Goal: Book appointment/travel/reservation

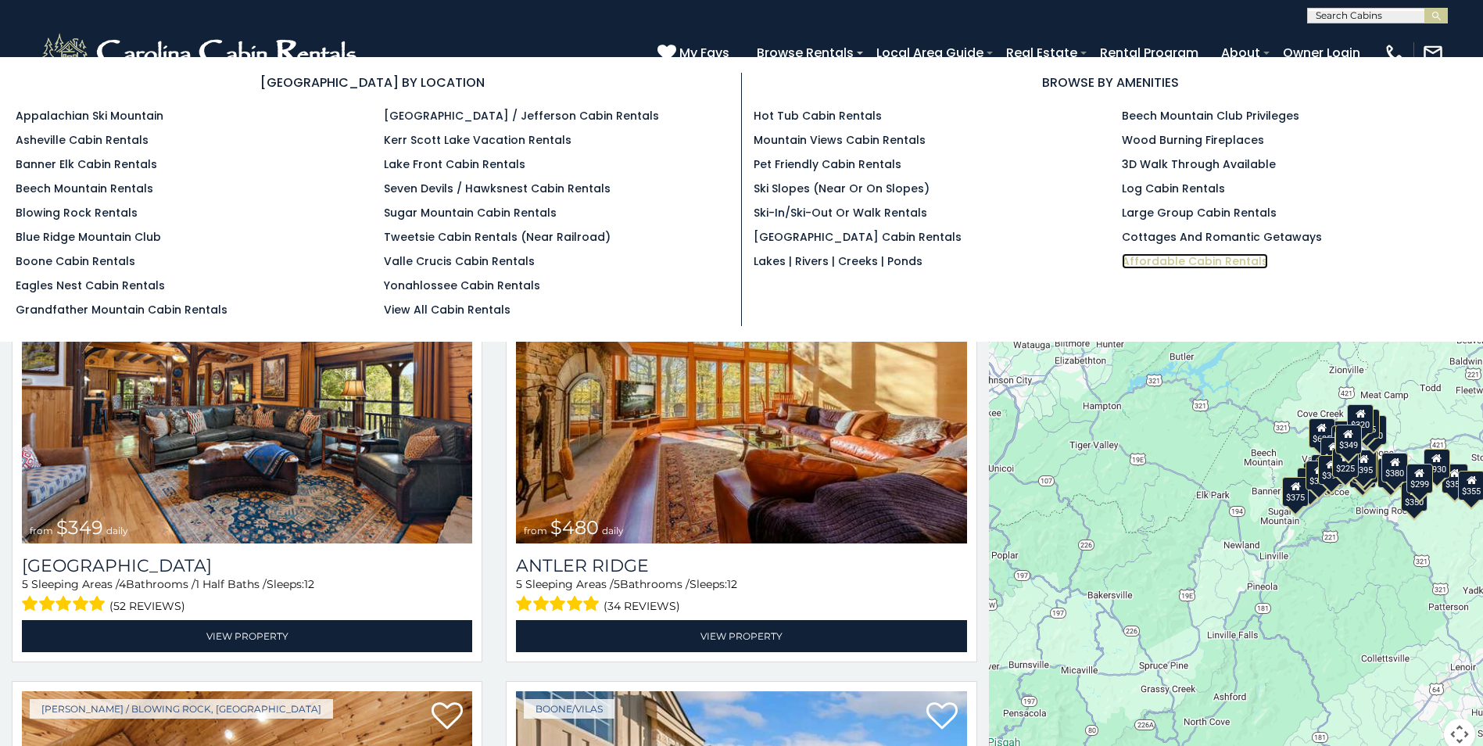
click at [1190, 258] on link "Affordable Cabin Rentals" at bounding box center [1195, 261] width 146 height 16
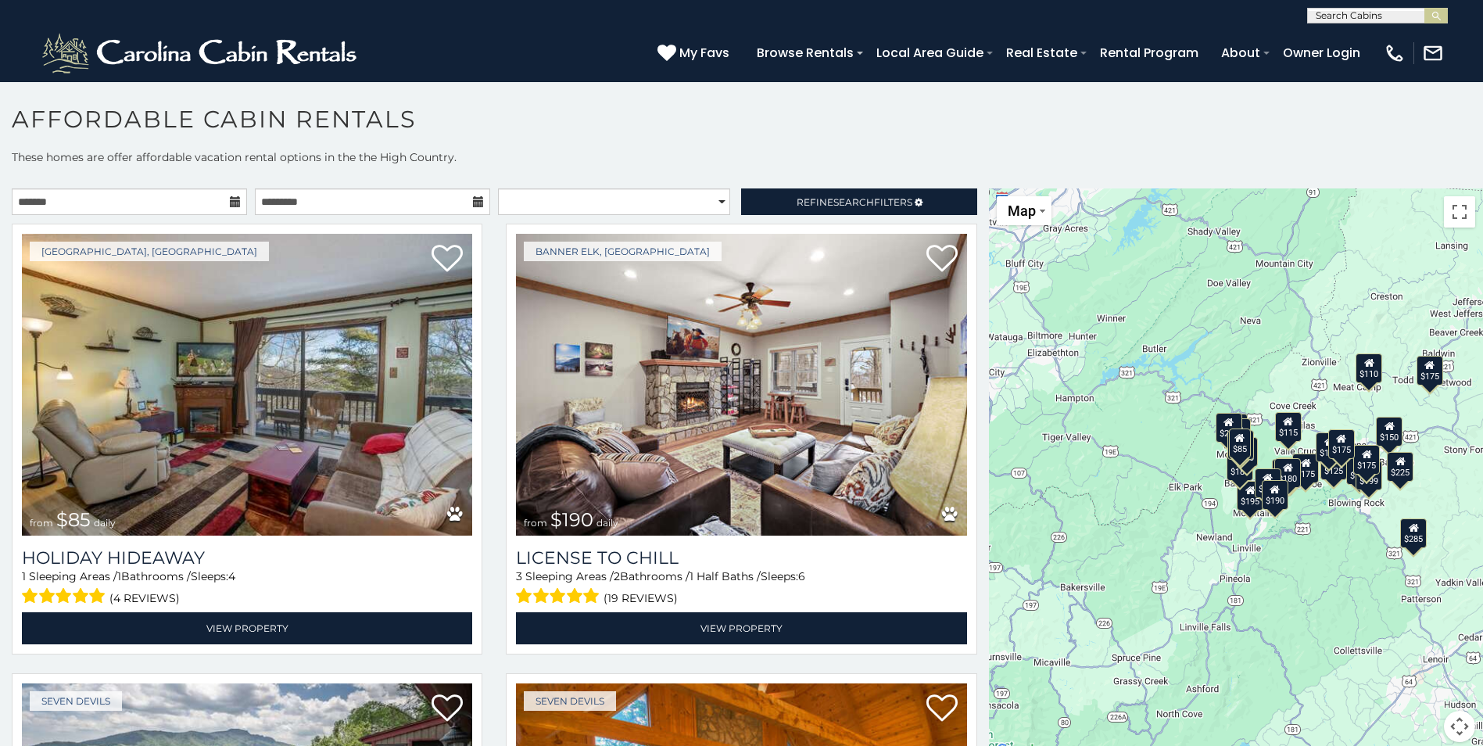
click at [232, 203] on icon at bounding box center [235, 201] width 11 height 11
click at [230, 201] on icon at bounding box center [235, 201] width 11 height 11
click at [202, 201] on input "text" at bounding box center [129, 201] width 235 height 27
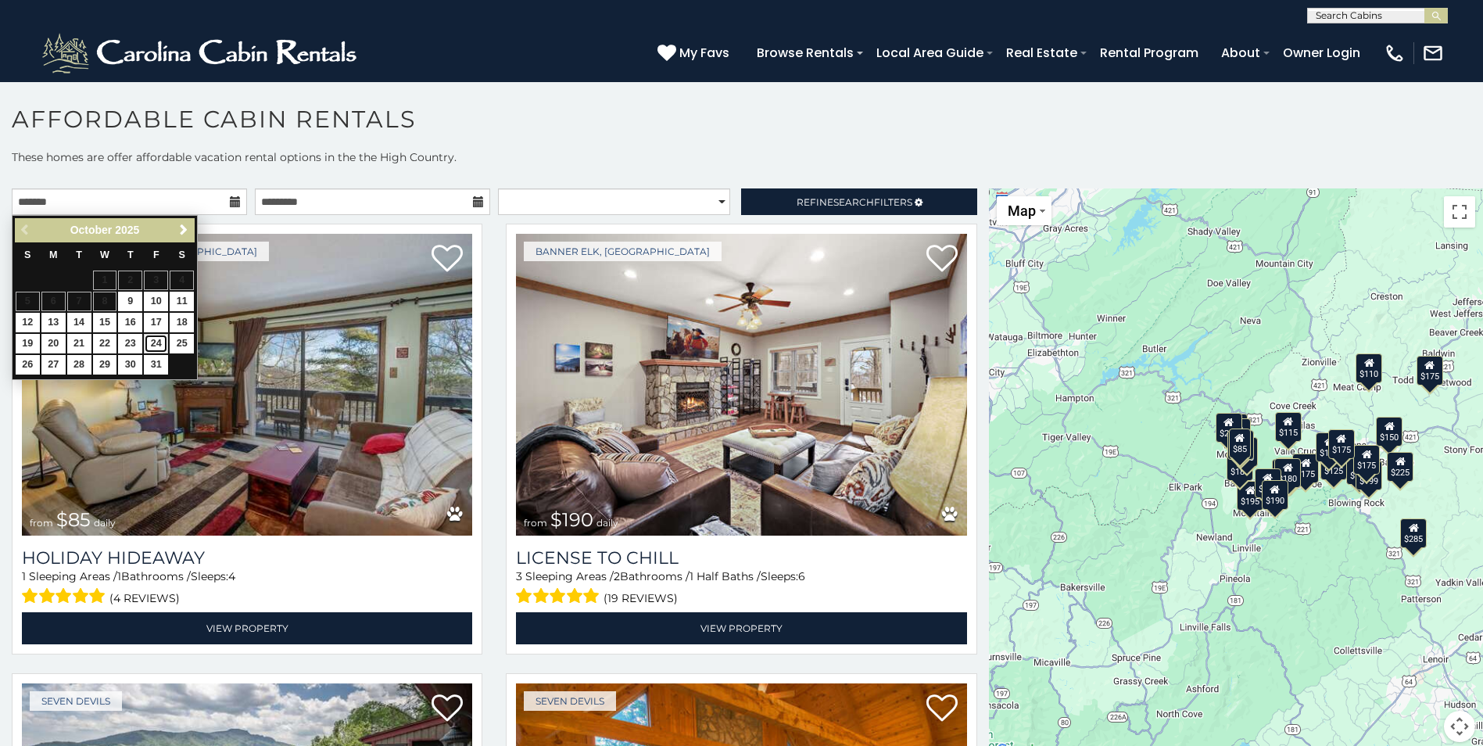
click at [156, 342] on link "24" at bounding box center [156, 344] width 24 height 20
type input "**********"
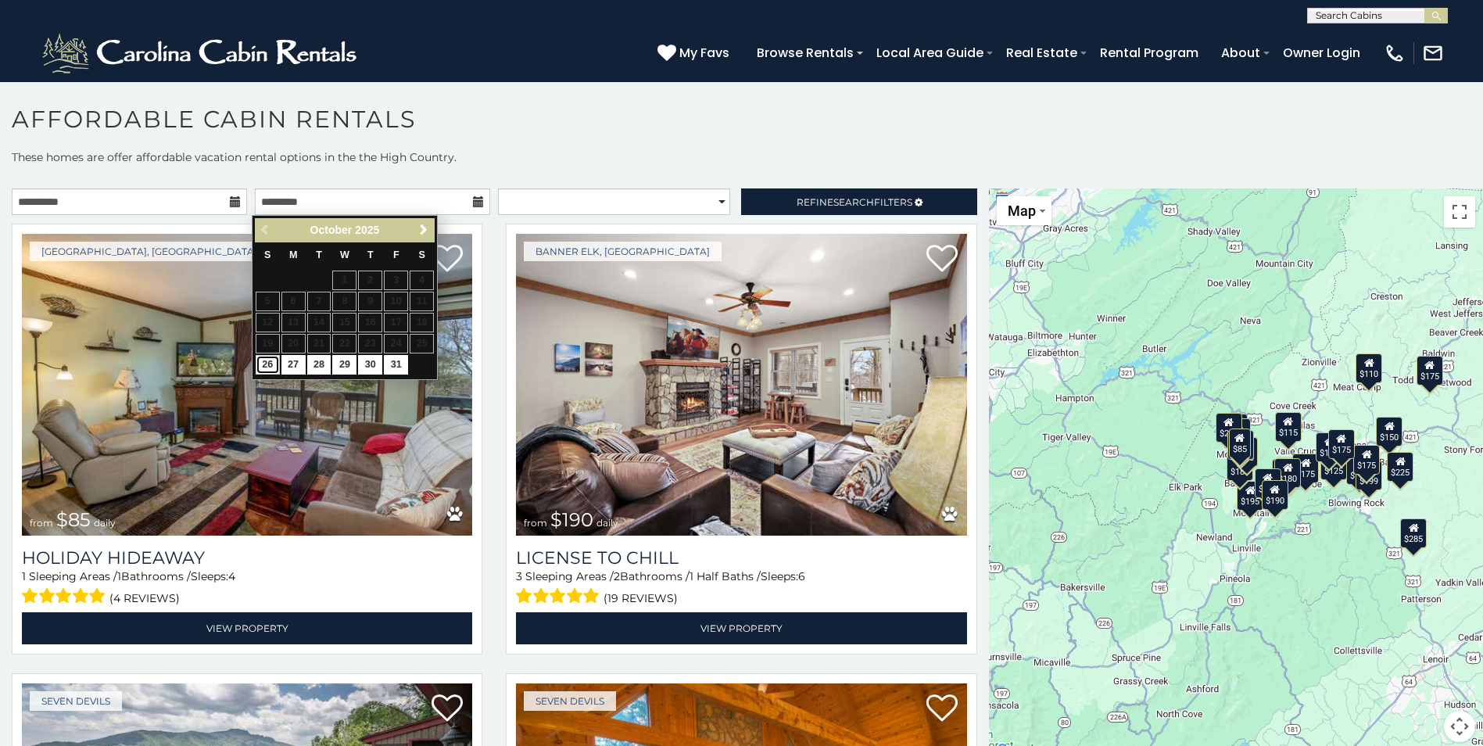
click at [265, 361] on link "26" at bounding box center [268, 365] width 24 height 20
type input "**********"
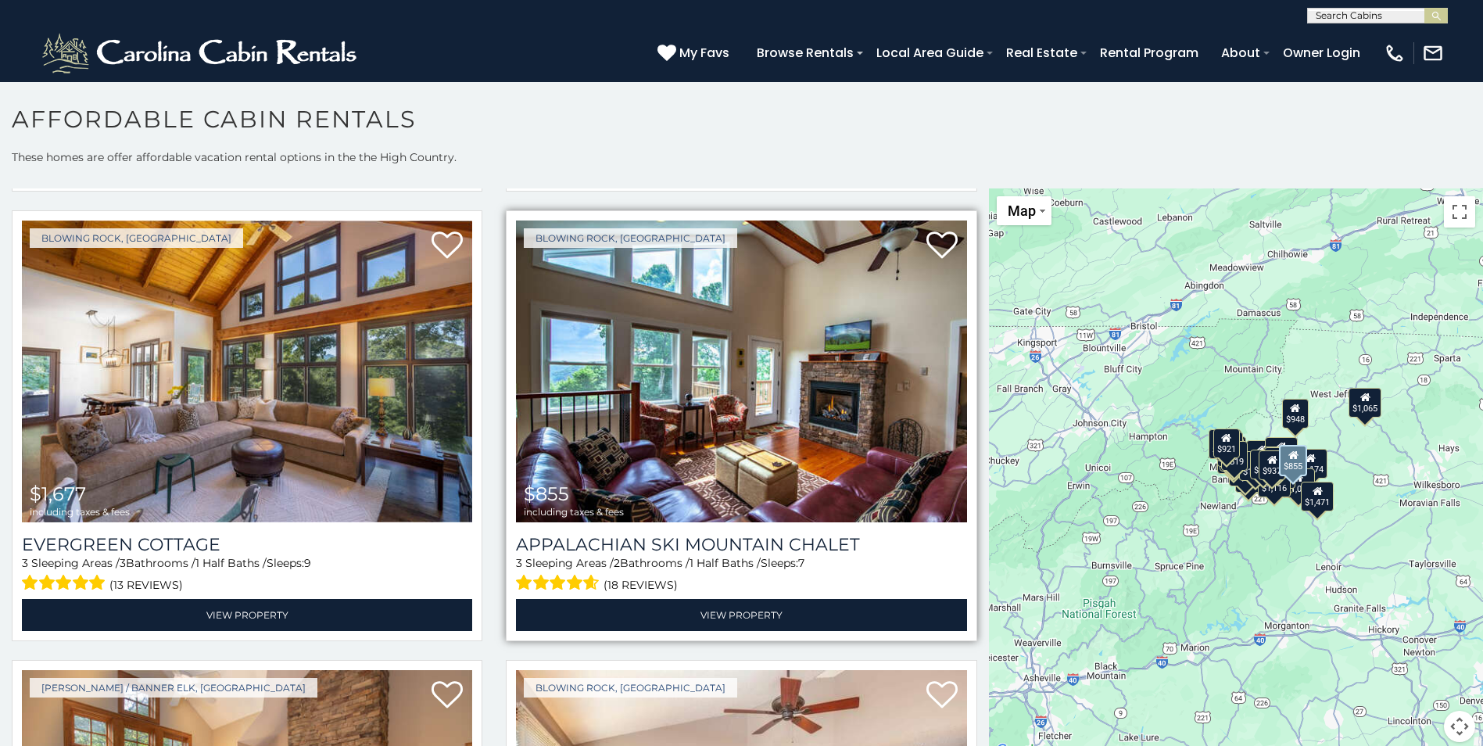
scroll to position [5550, 0]
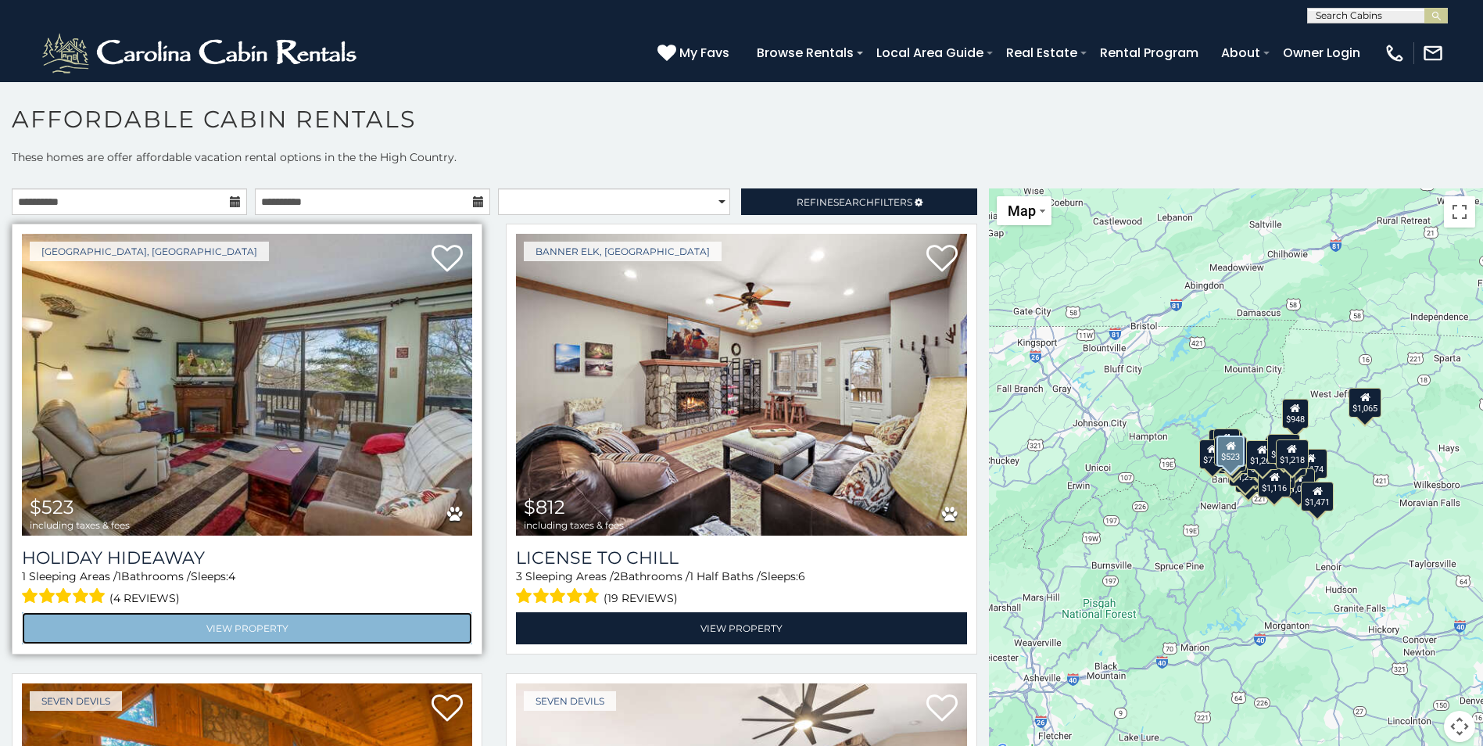
click at [223, 630] on link "View Property" at bounding box center [247, 628] width 450 height 32
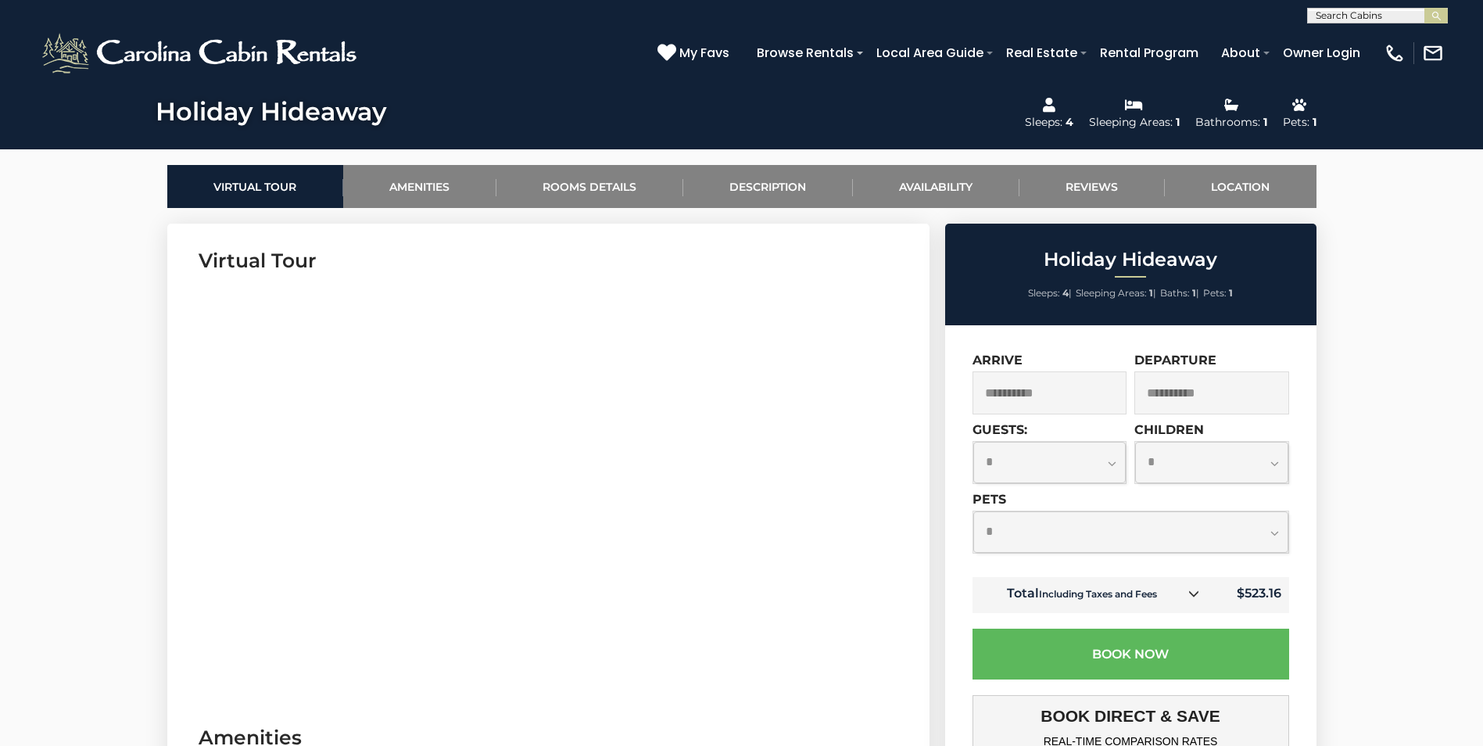
scroll to position [598, 0]
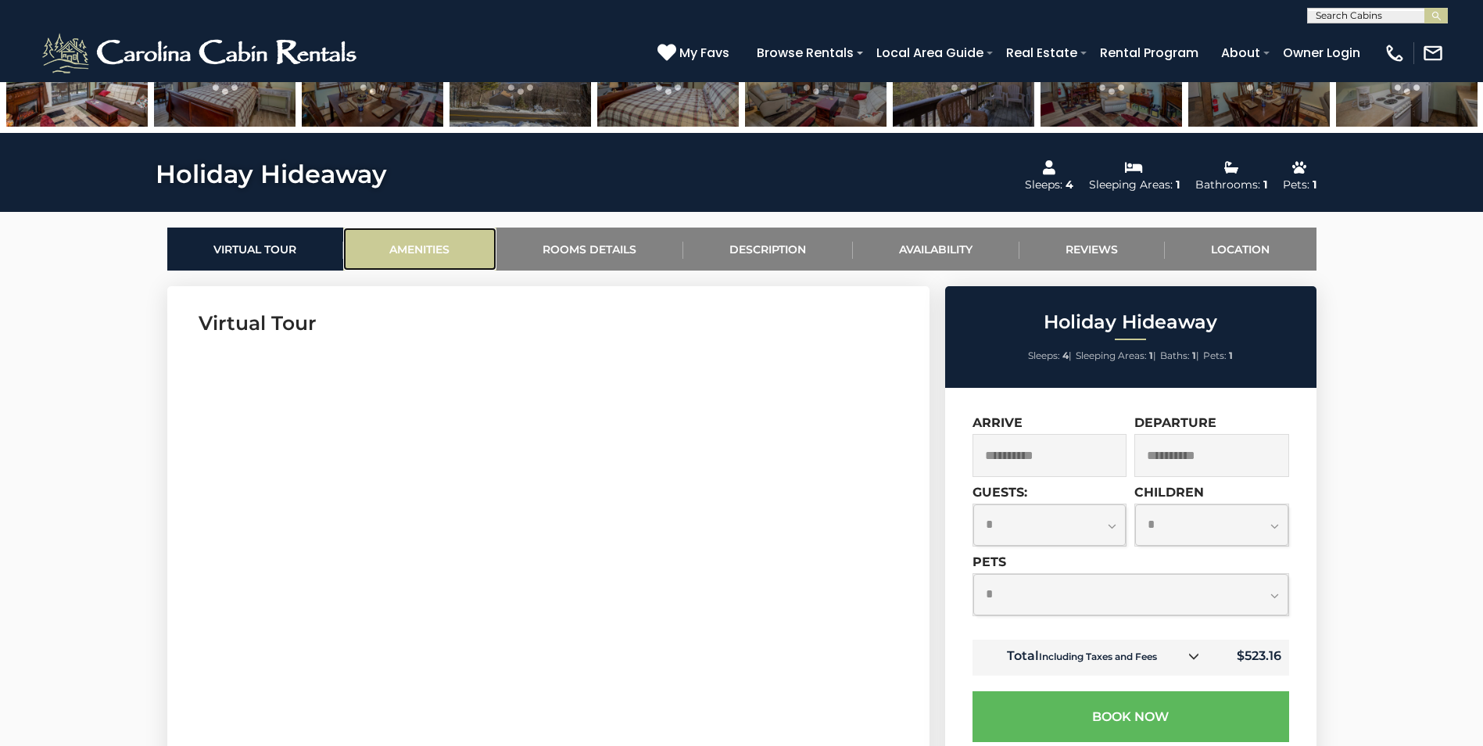
click at [411, 263] on link "Amenities" at bounding box center [419, 248] width 153 height 43
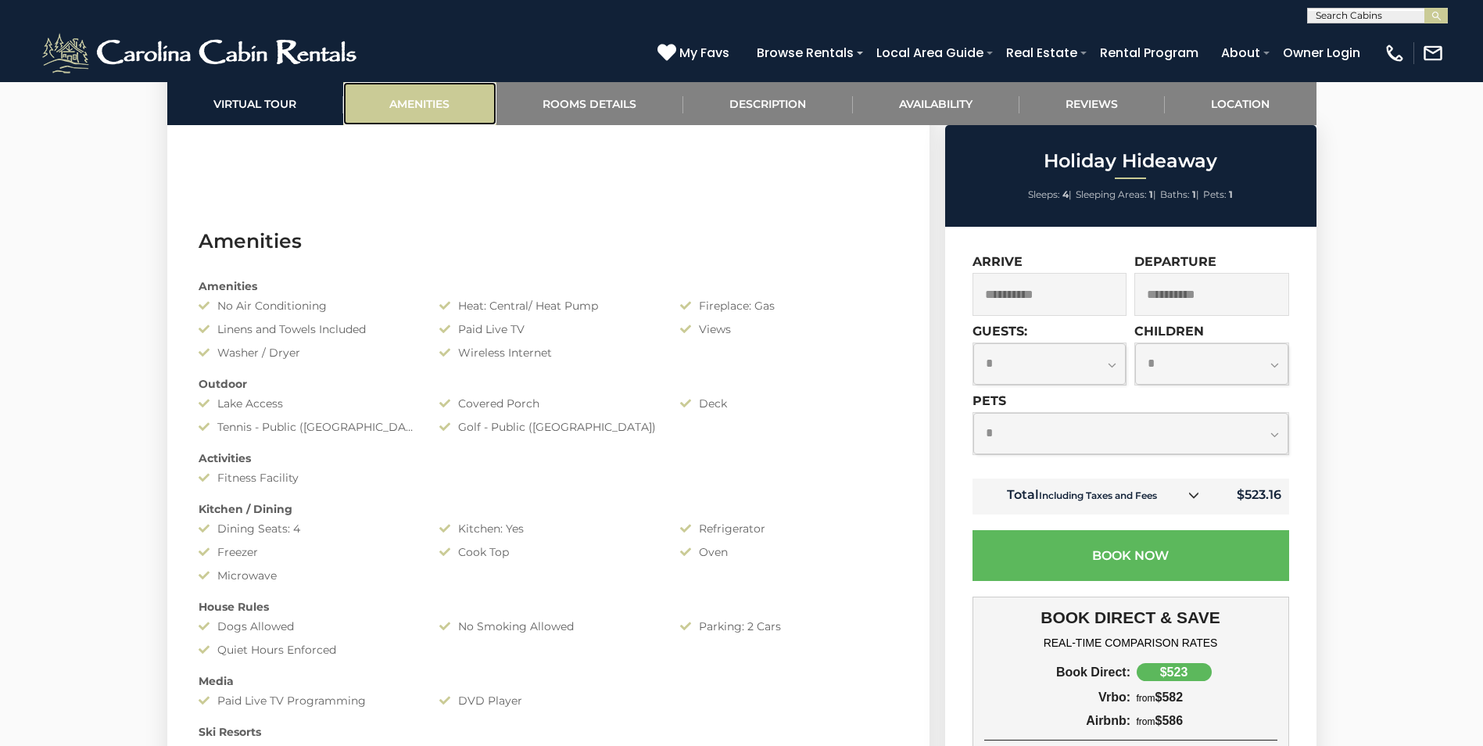
scroll to position [1243, 0]
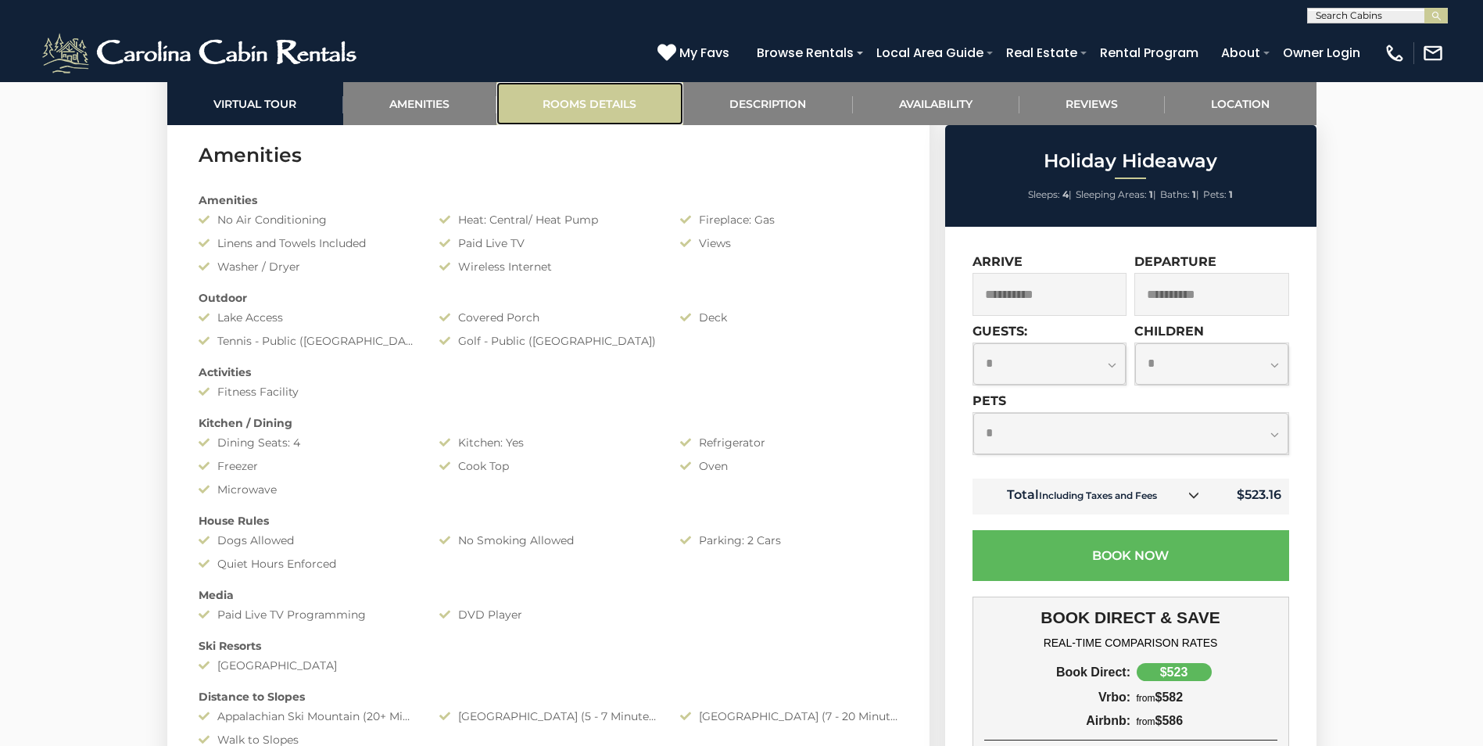
click at [583, 106] on link "Rooms Details" at bounding box center [589, 103] width 187 height 43
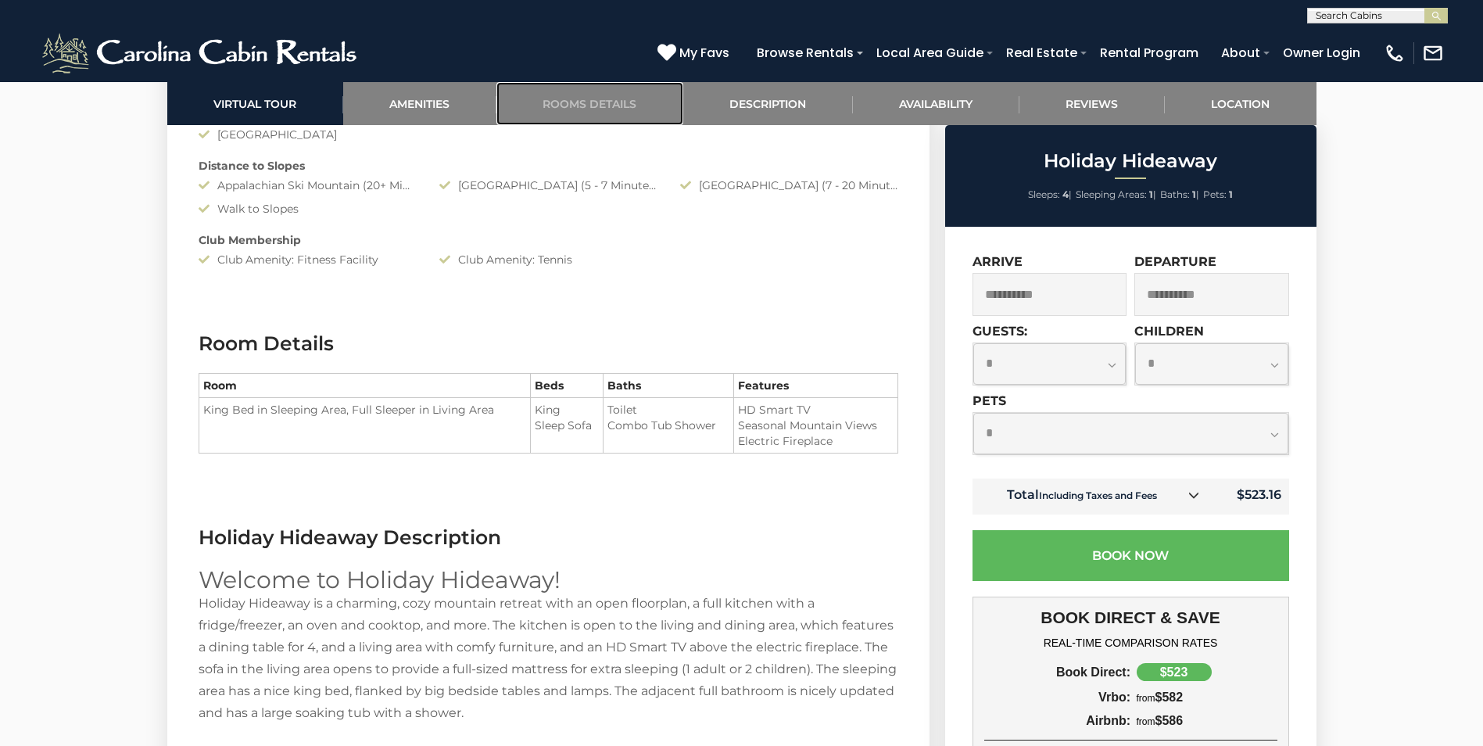
scroll to position [1728, 0]
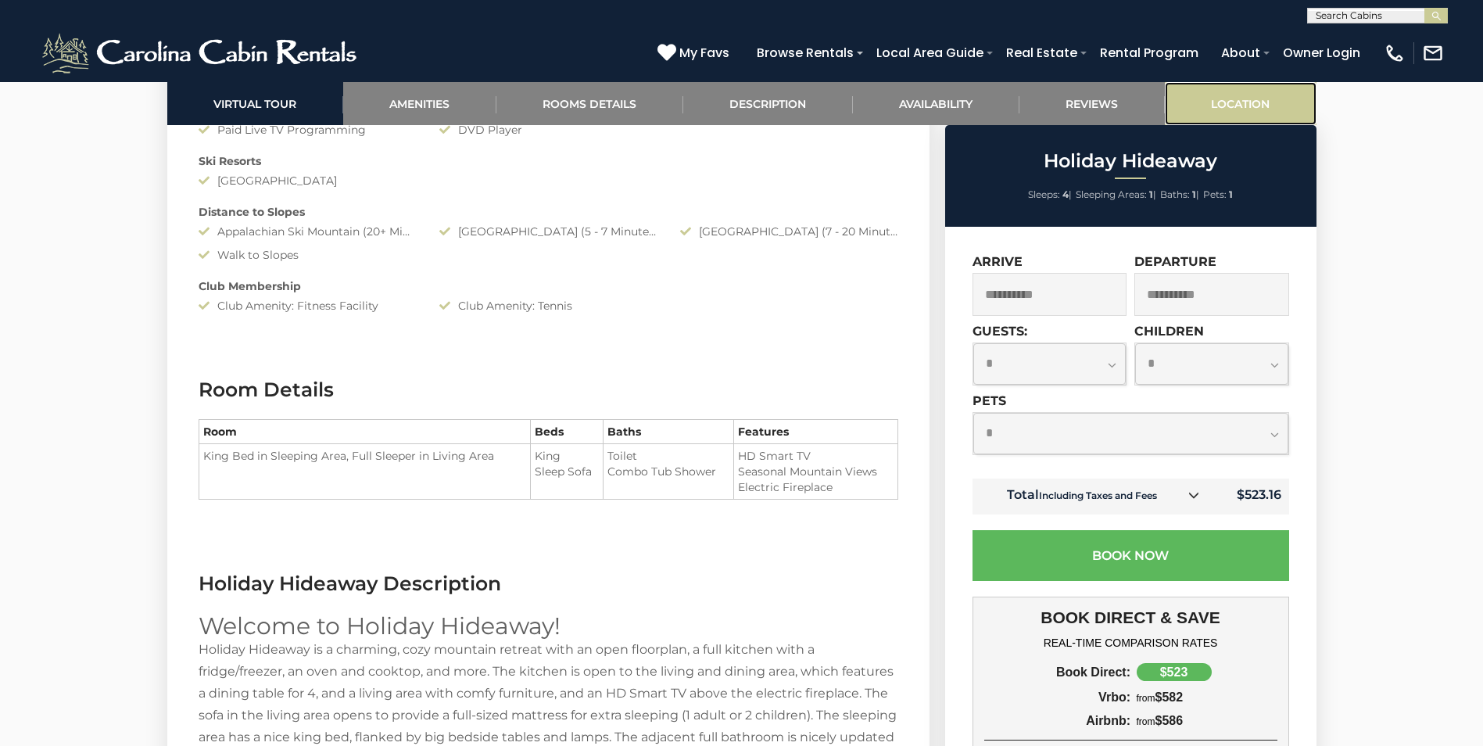
click at [1239, 102] on link "Location" at bounding box center [1241, 103] width 152 height 43
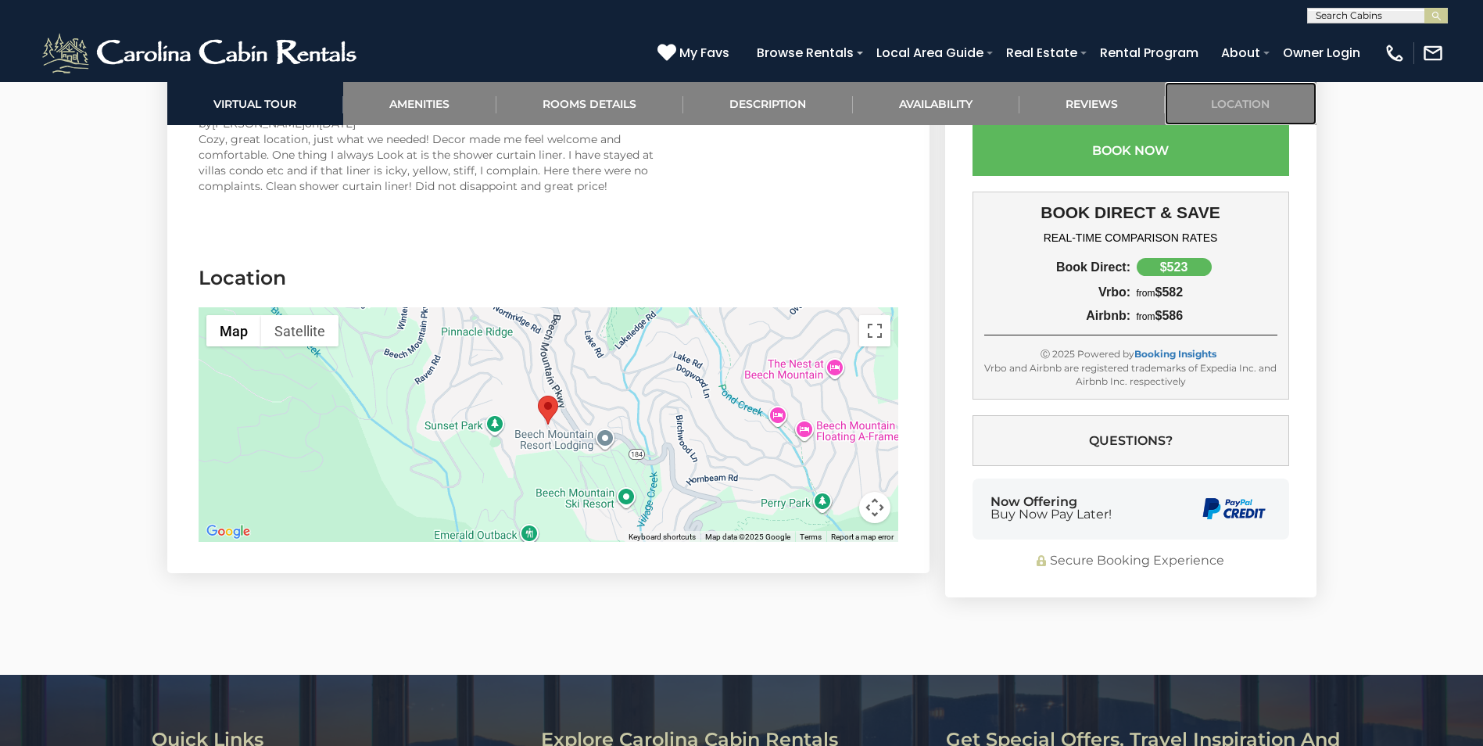
scroll to position [3981, 0]
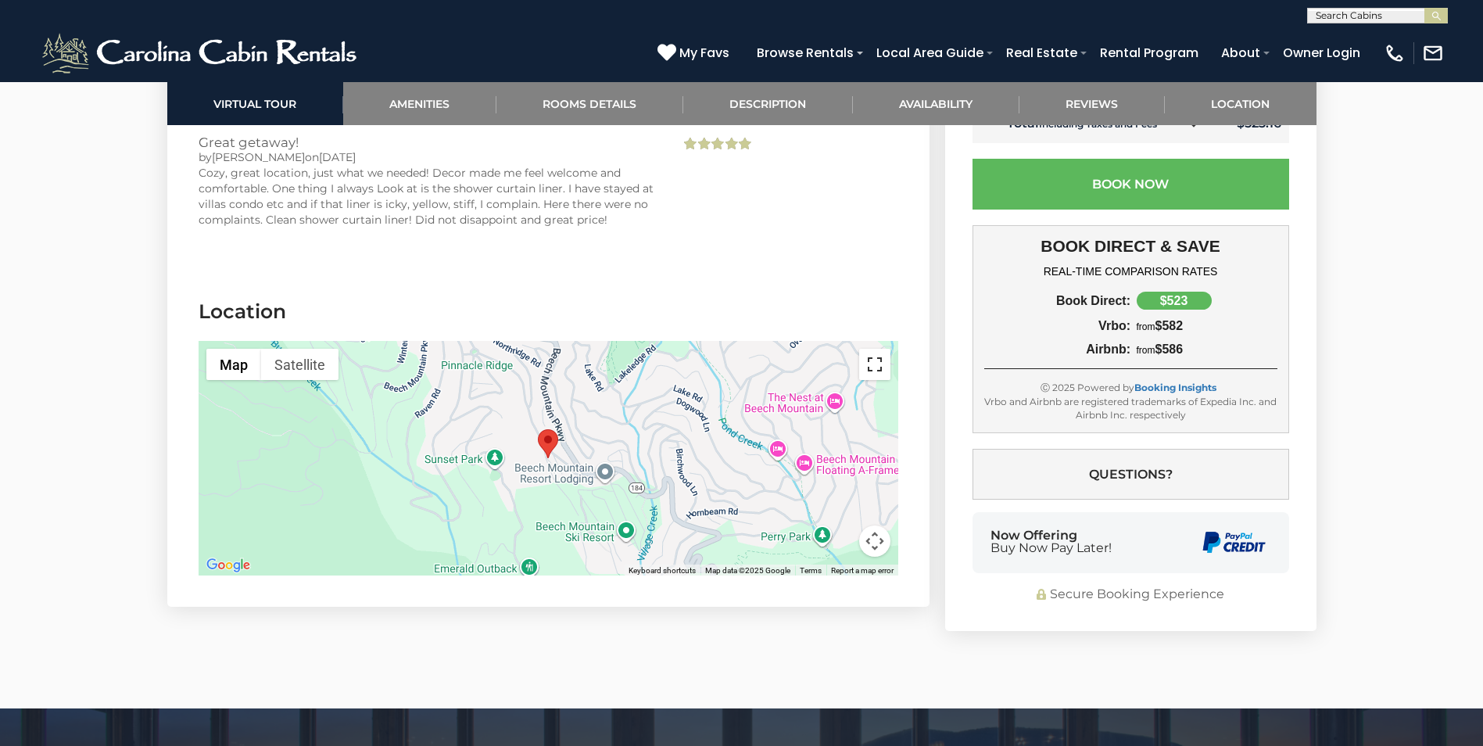
drag, startPoint x: 875, startPoint y: 363, endPoint x: 879, endPoint y: 421, distance: 57.9
click at [875, 363] on button "Toggle fullscreen view" at bounding box center [874, 364] width 31 height 31
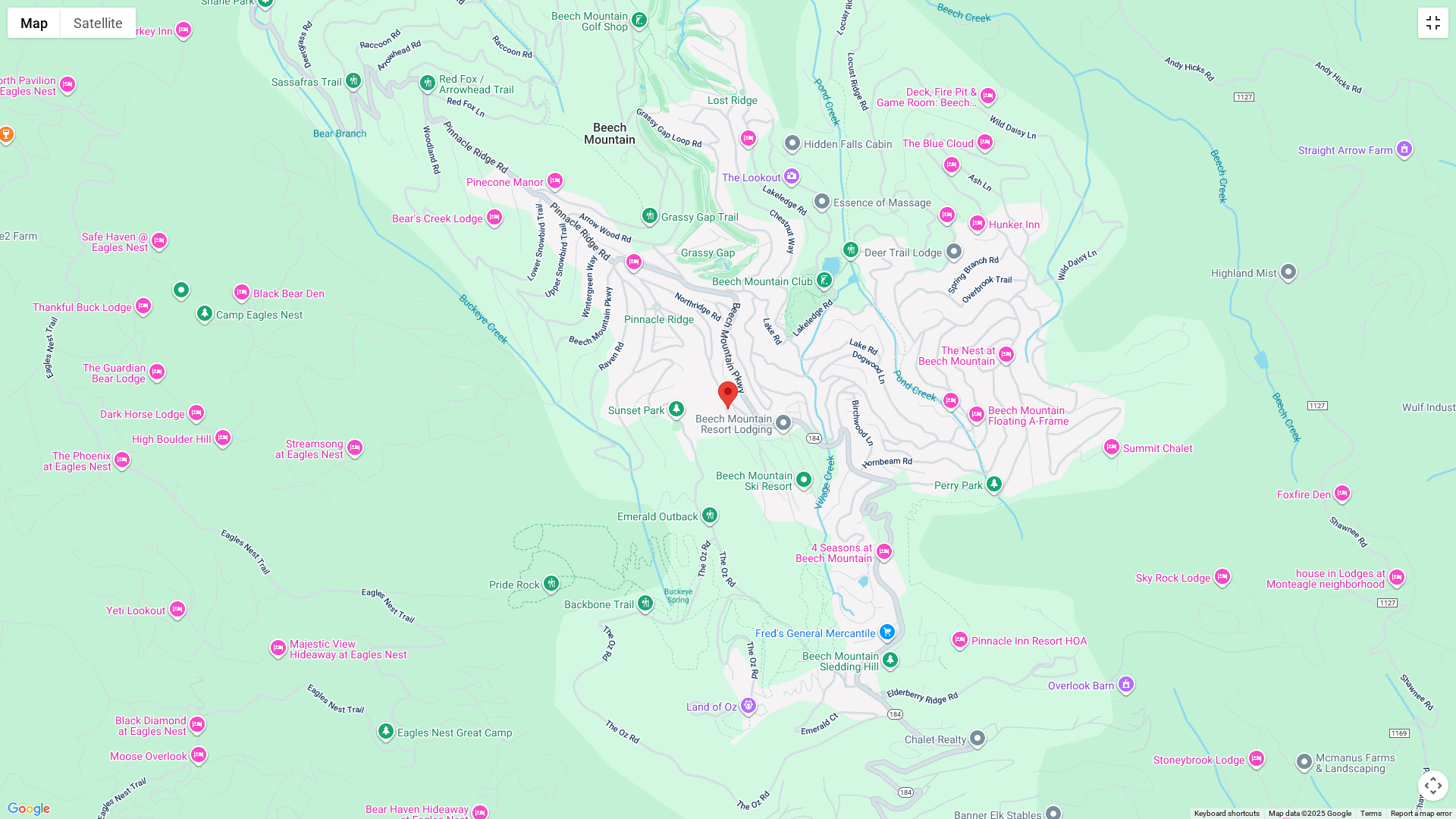
click at [1433, 22] on button "Toggle fullscreen view" at bounding box center [1433, 22] width 30 height 30
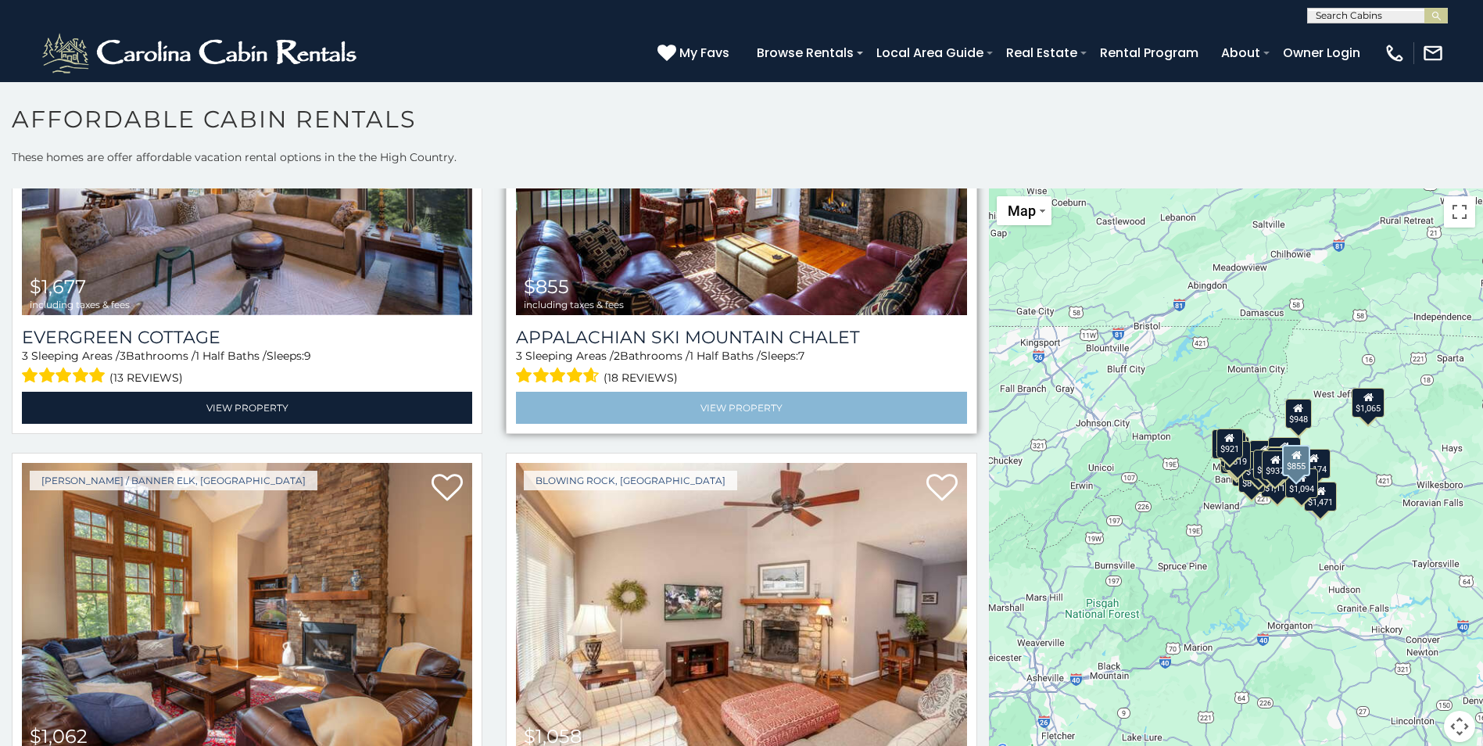
scroll to position [5628, 0]
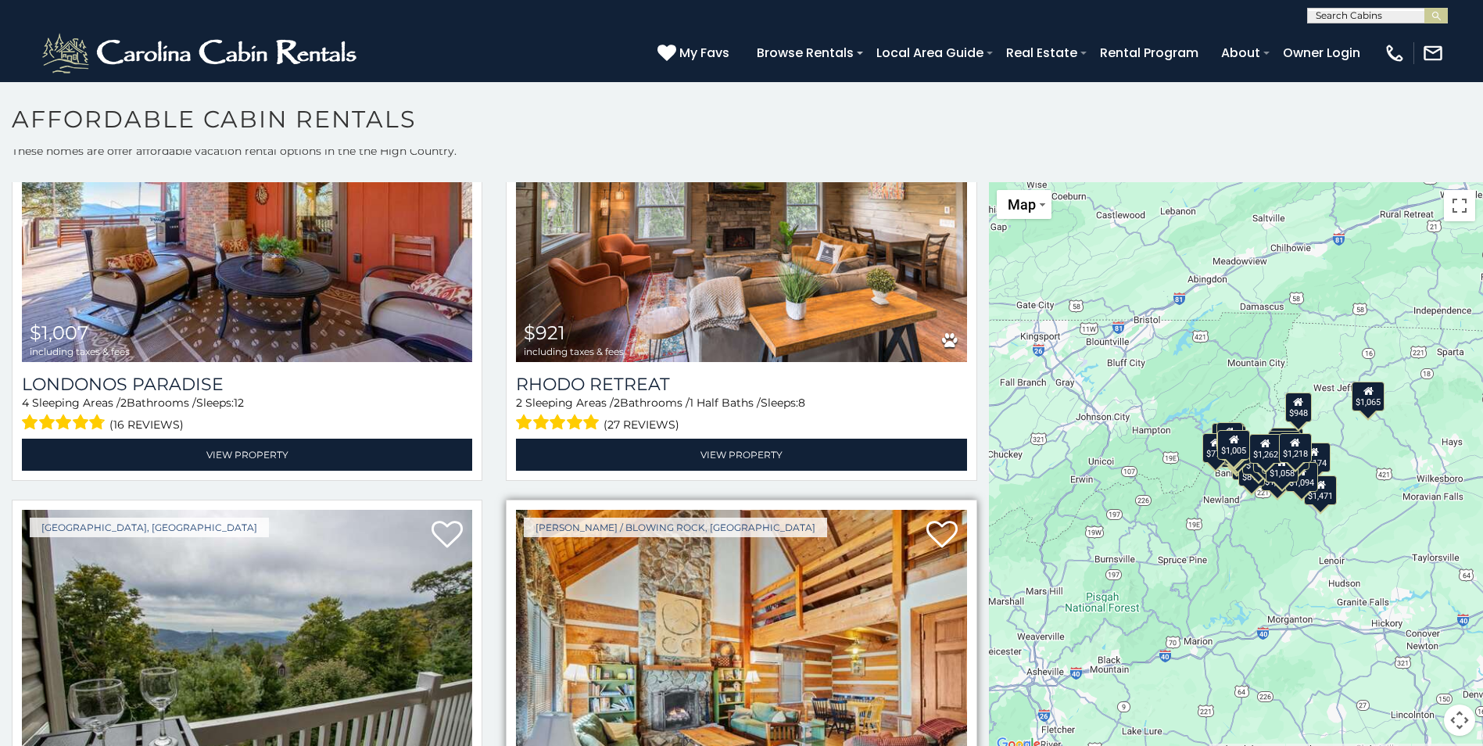
scroll to position [4039, 0]
